Goal: Task Accomplishment & Management: Manage account settings

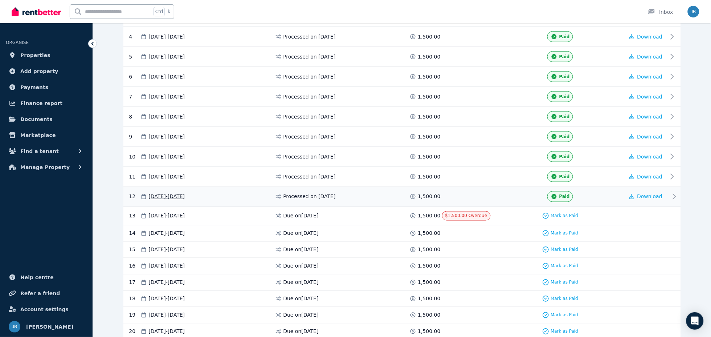
scroll to position [242, 0]
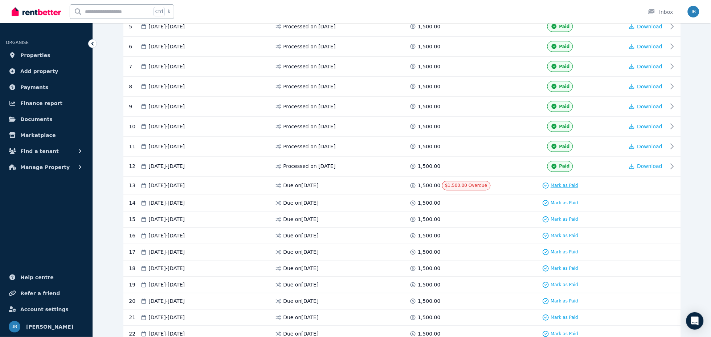
click at [566, 184] on span "Mark as Paid" at bounding box center [565, 186] width 28 height 6
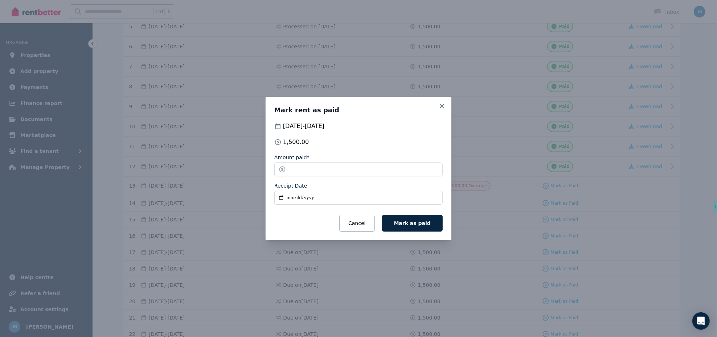
click at [289, 197] on input "Receipt Date" at bounding box center [358, 198] width 168 height 14
type input "**********"
click at [382, 215] on button "Mark as paid" at bounding box center [412, 223] width 61 height 17
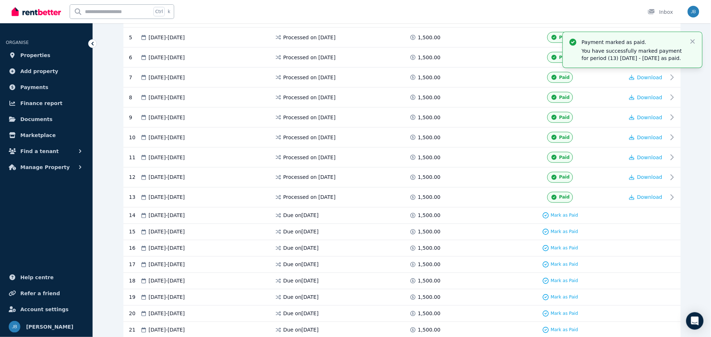
scroll to position [227, 0]
